Goal: Register for event/course

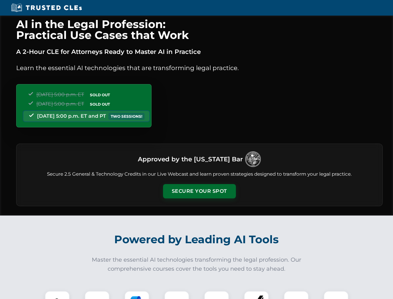
click at [199, 191] on button "Secure Your Spot" at bounding box center [199, 191] width 73 height 14
click at [57, 295] on img at bounding box center [57, 303] width 18 height 18
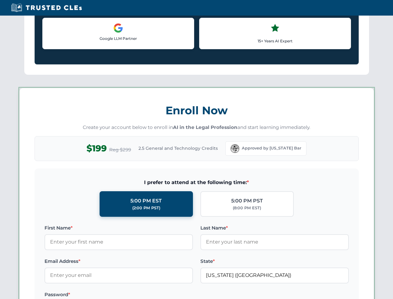
click at [137, 295] on label "Password *" at bounding box center [119, 294] width 149 height 7
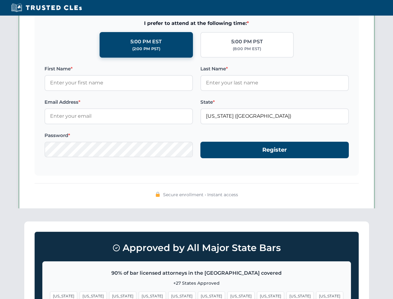
click at [287, 295] on span "[US_STATE]" at bounding box center [300, 295] width 27 height 9
